Goal: Check status: Check status

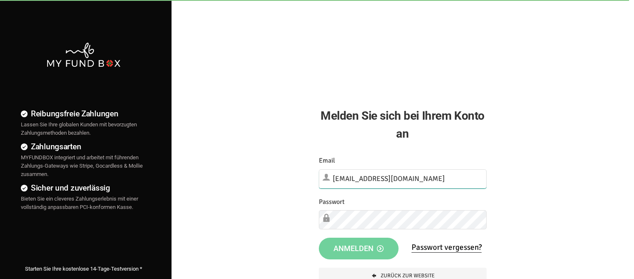
click at [425, 182] on input "[EMAIL_ADDRESS][DOMAIN_NAME]" at bounding box center [403, 178] width 168 height 19
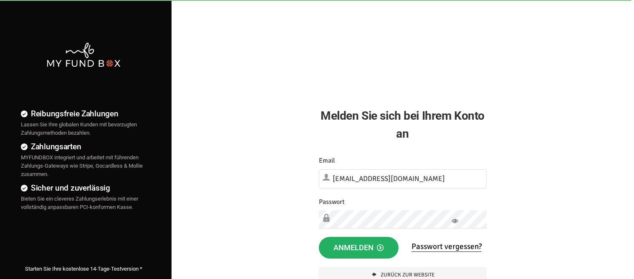
click at [319, 237] on button "Anmelden" at bounding box center [359, 248] width 80 height 22
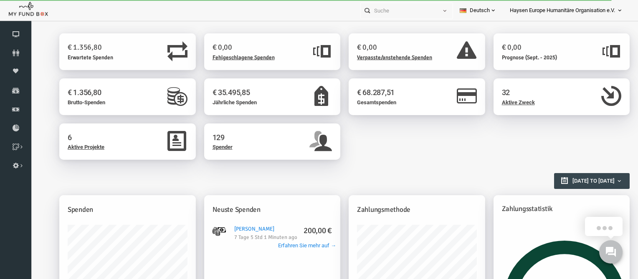
click at [335, 186] on div "Berichtsübersicht [DATE] to [DATE]" at bounding box center [328, 187] width 562 height 38
click at [342, 138] on div "6 Aktive Projekte 129 Spender" at bounding box center [332, 146] width 578 height 45
click at [330, 118] on div "€ 35.495,85 Jährliche Spenden" at bounding box center [259, 100] width 145 height 45
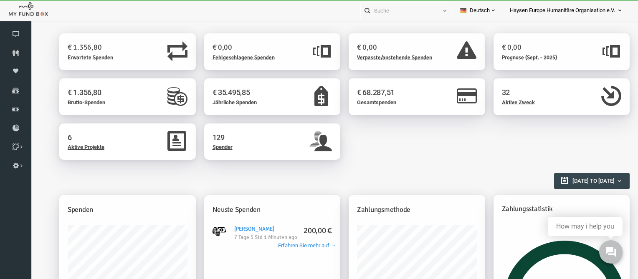
click at [331, 119] on div "€ 35.495,85 Jährliche Spenden" at bounding box center [259, 100] width 145 height 45
click at [326, 177] on h2 "Berichtsübersicht" at bounding box center [328, 176] width 562 height 15
click at [332, 189] on div "Berichtsübersicht [DATE] to [DATE]" at bounding box center [328, 187] width 562 height 38
